Goal: Navigation & Orientation: Find specific page/section

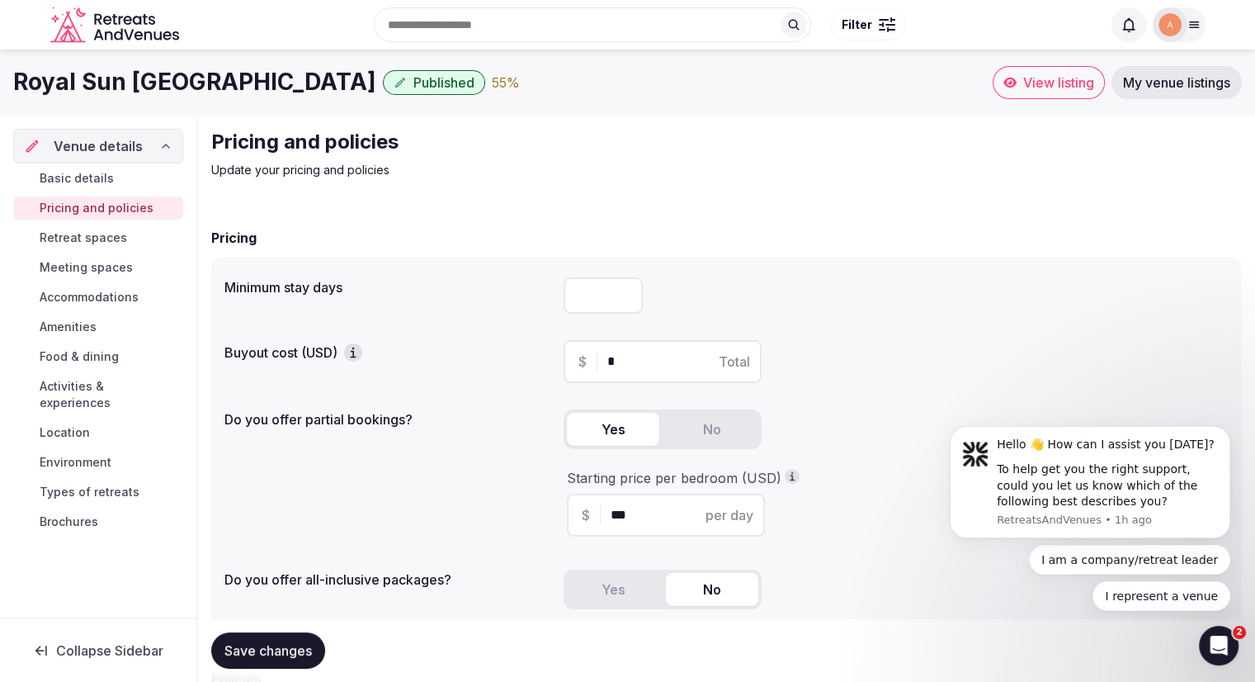
click at [621, 285] on input "number" at bounding box center [603, 295] width 79 height 36
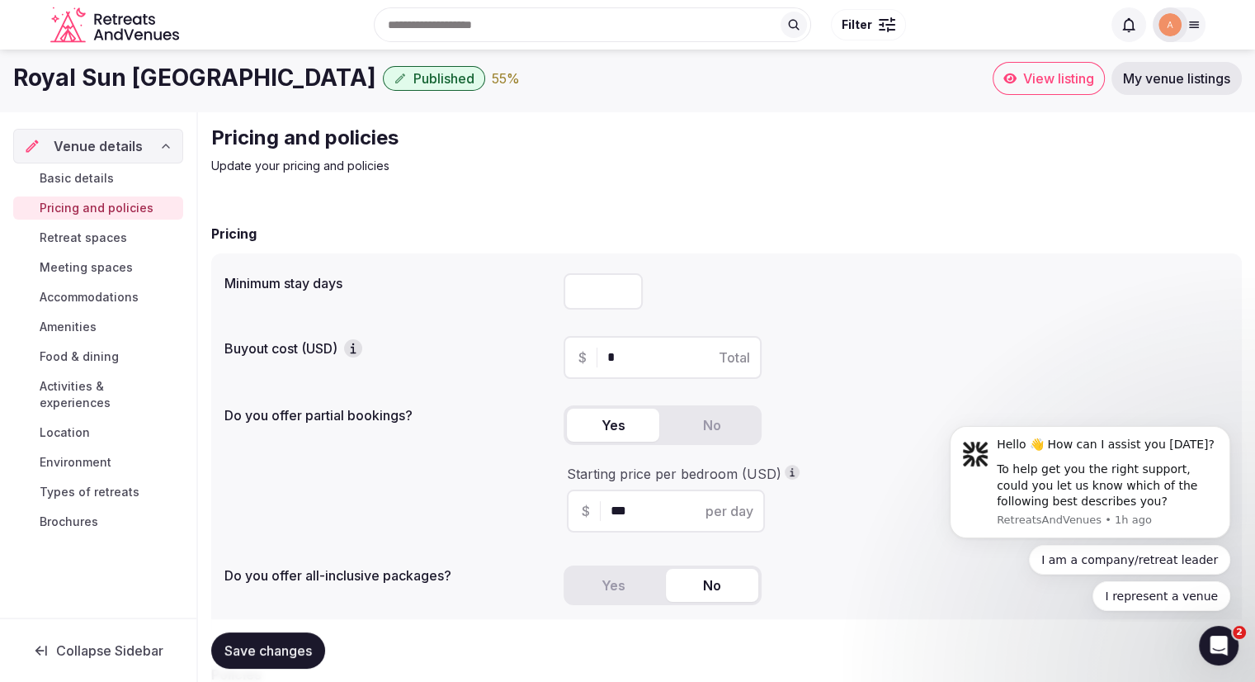
scroll to position [83, 0]
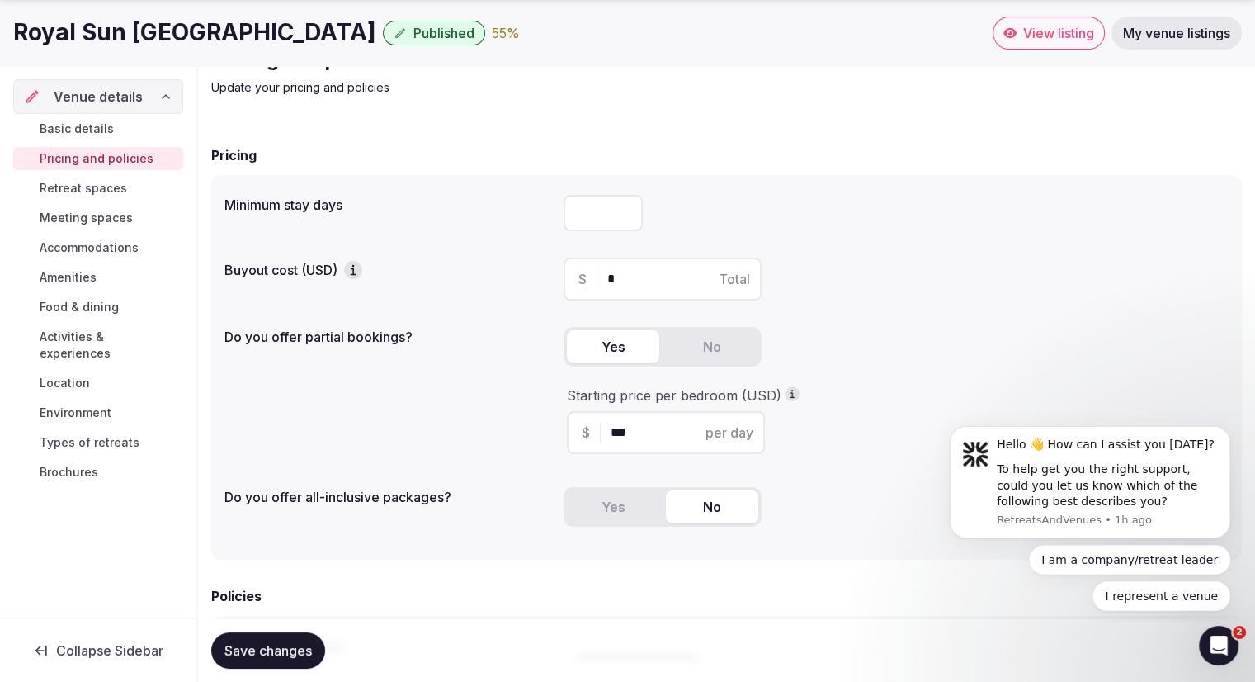
type input "*"
click at [95, 466] on div "Basic details Pricing and policies Retreat spaces Meeting spaces Accommodations…" at bounding box center [98, 300] width 170 height 373
click at [86, 464] on span "Brochures" at bounding box center [69, 472] width 59 height 17
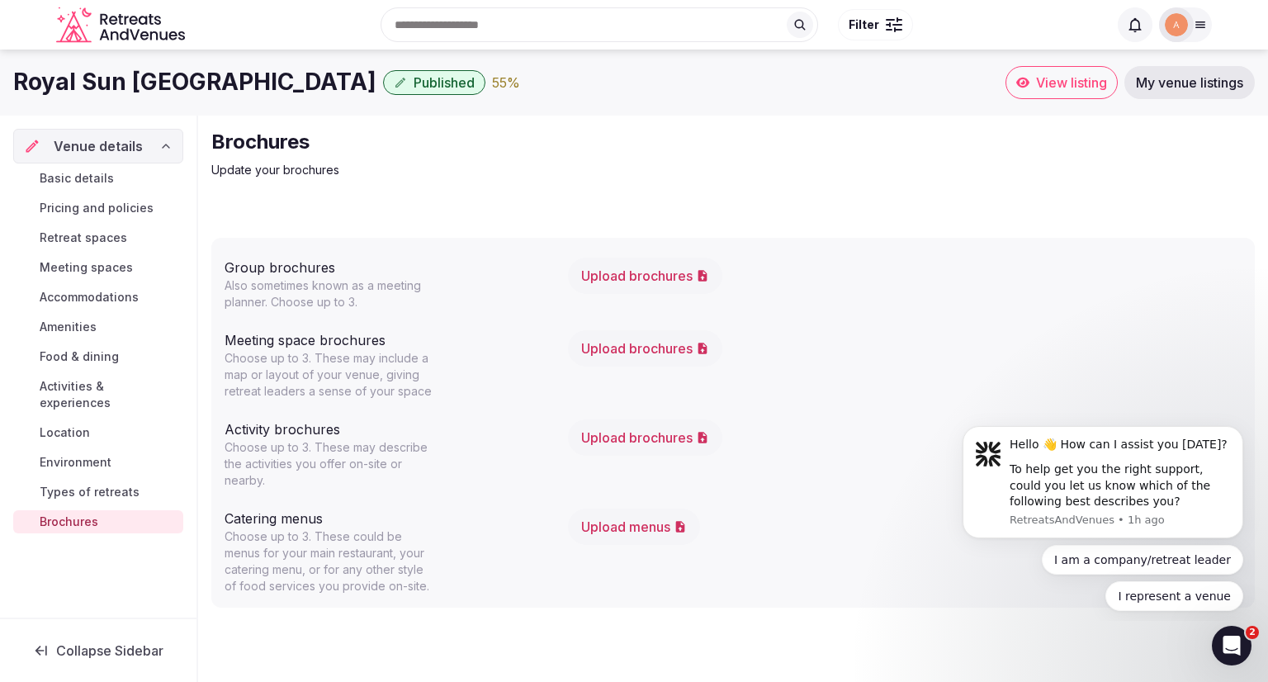
click at [1053, 87] on span "View listing" at bounding box center [1071, 82] width 71 height 17
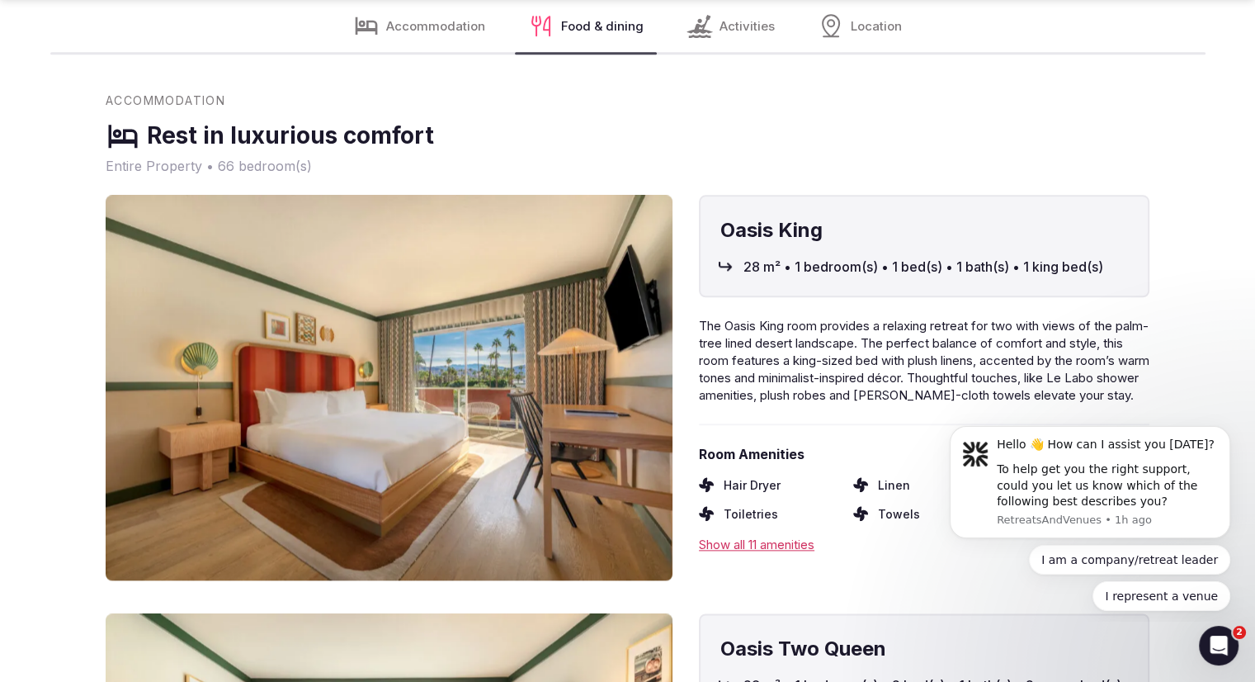
scroll to position [2476, 0]
